Goal: Browse casually

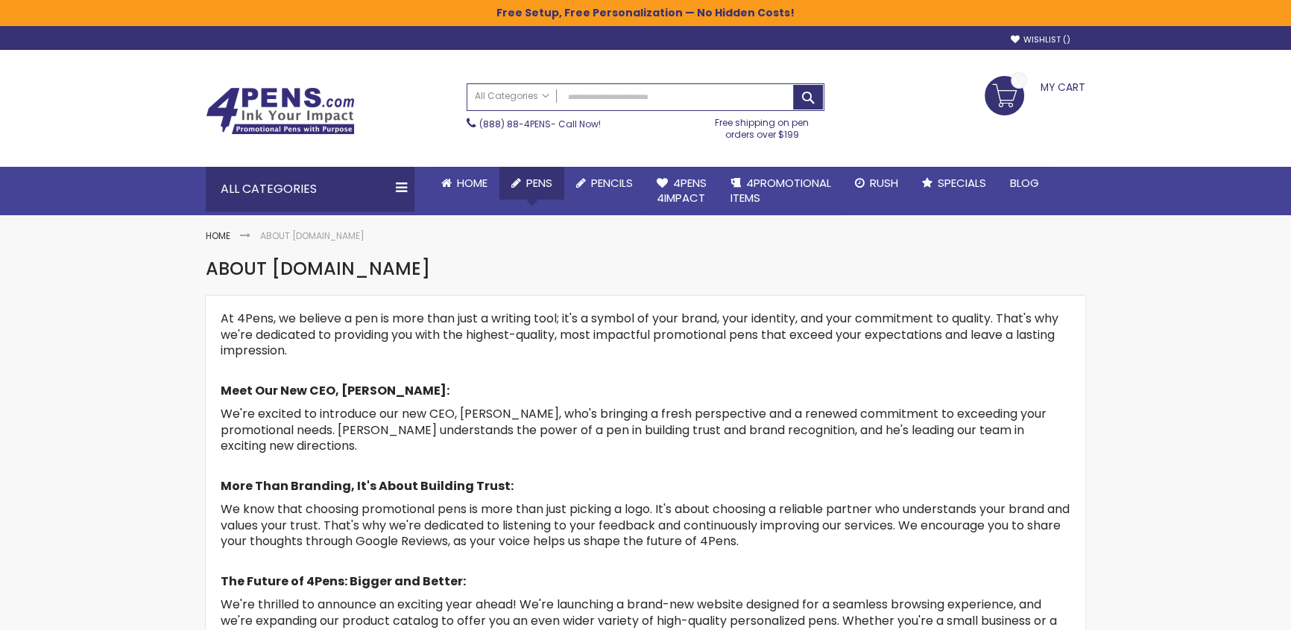
click at [557, 194] on link "Pens" at bounding box center [531, 183] width 65 height 33
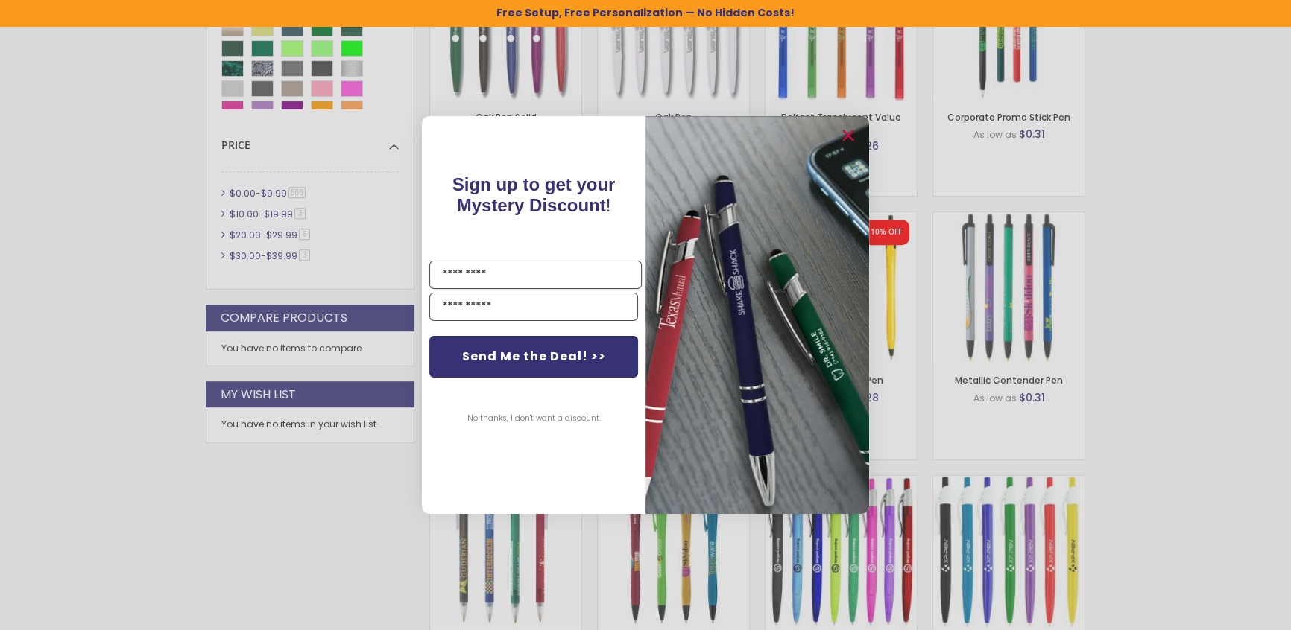
scroll to position [864, 0]
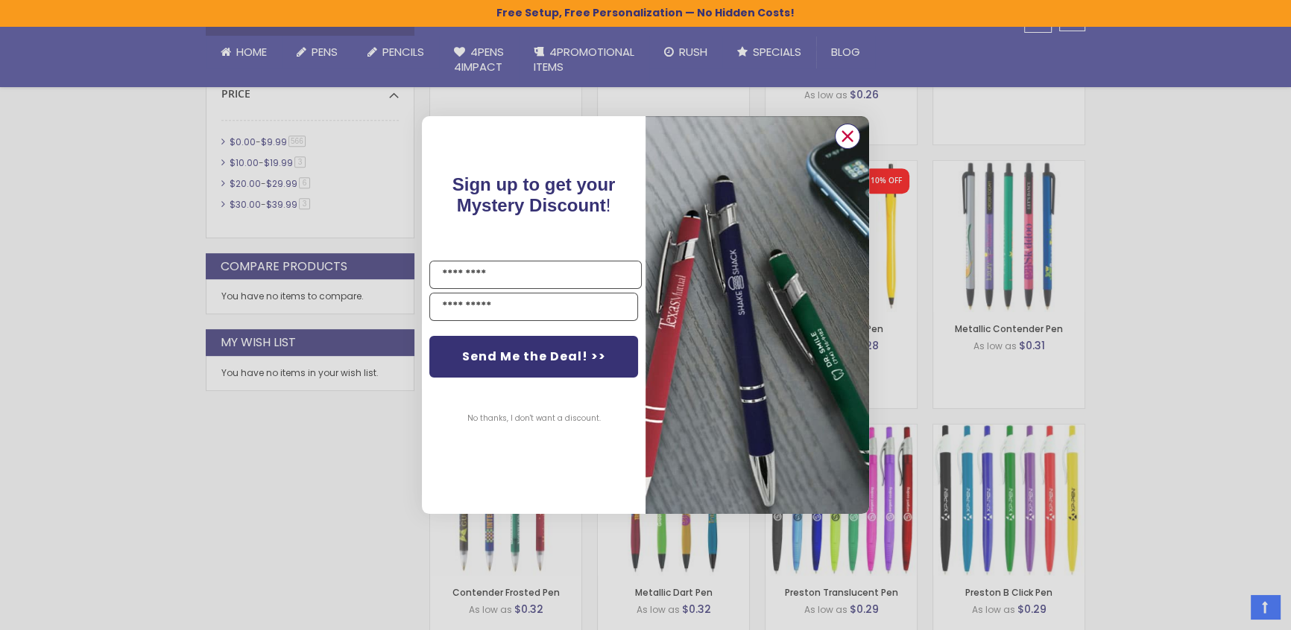
click at [848, 134] on circle "Close dialog" at bounding box center [847, 136] width 22 height 22
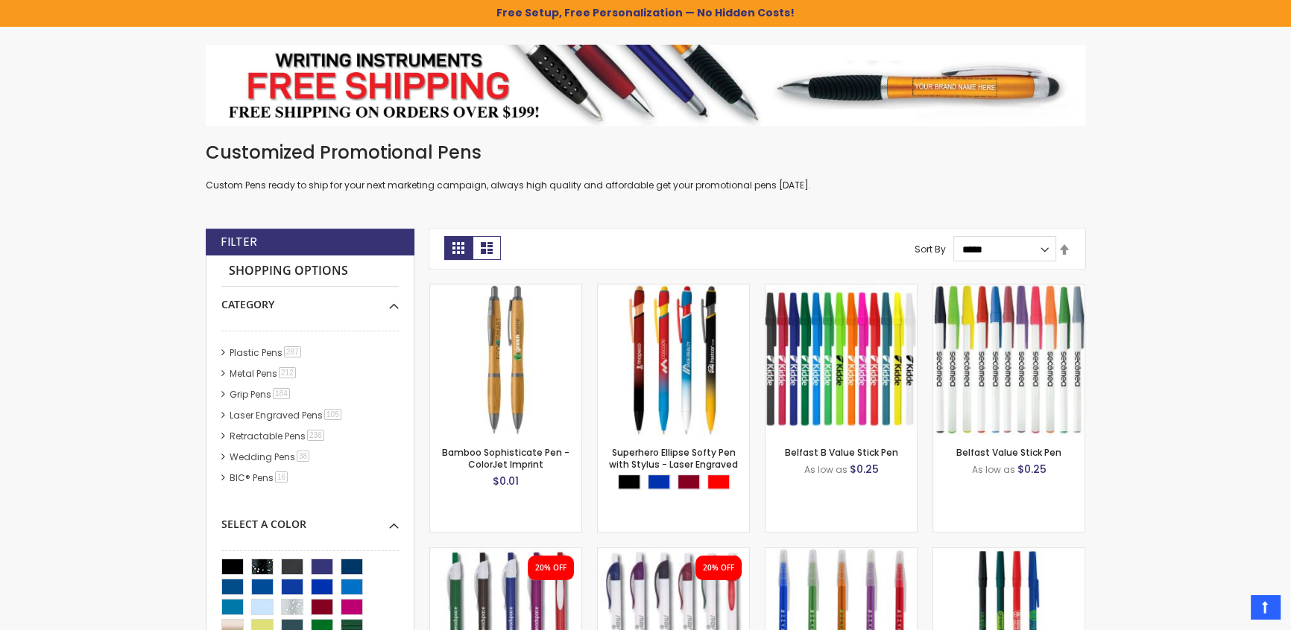
scroll to position [0, 0]
